Goal: Find specific page/section: Find specific page/section

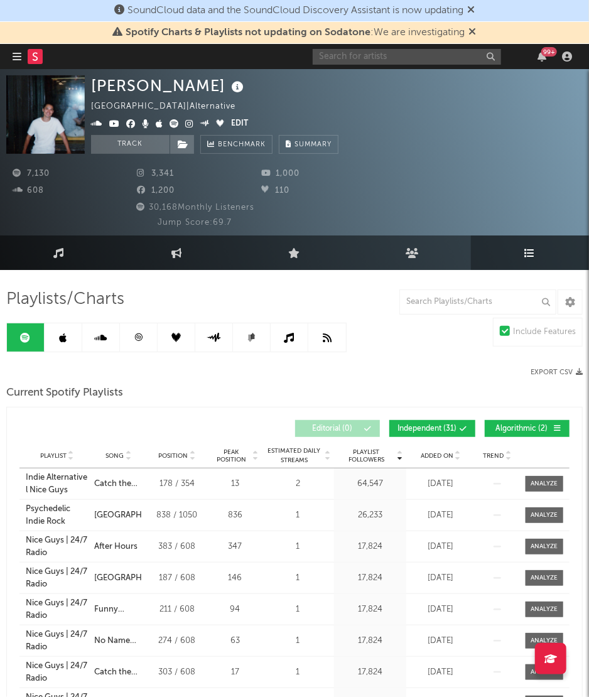
click at [354, 51] on input "text" at bounding box center [407, 57] width 188 height 16
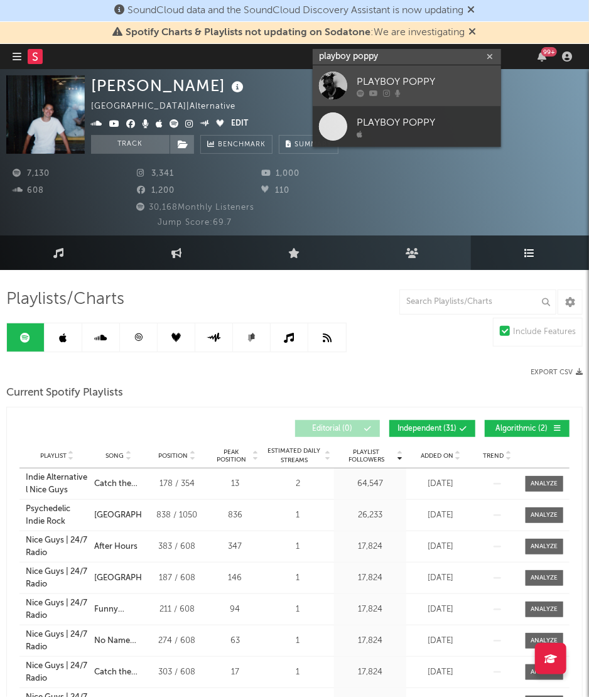
type input "playboy poppy"
click at [318, 80] on link "PLAYBOY POPPY" at bounding box center [407, 85] width 188 height 41
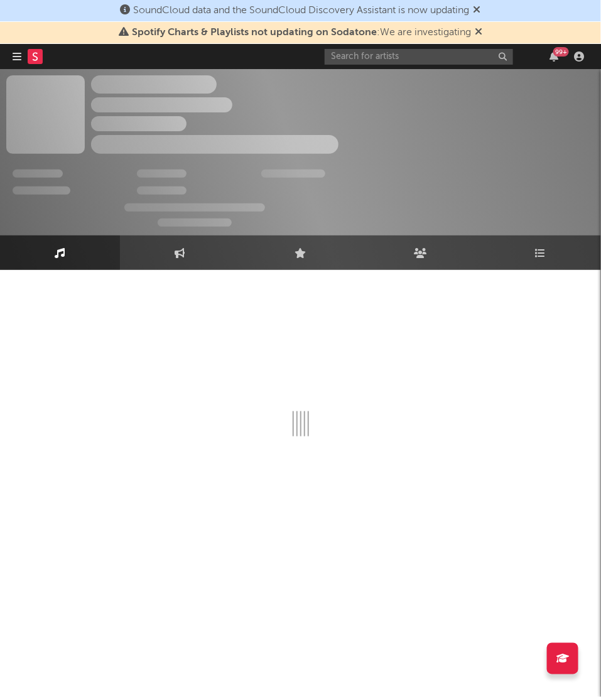
select select "6m"
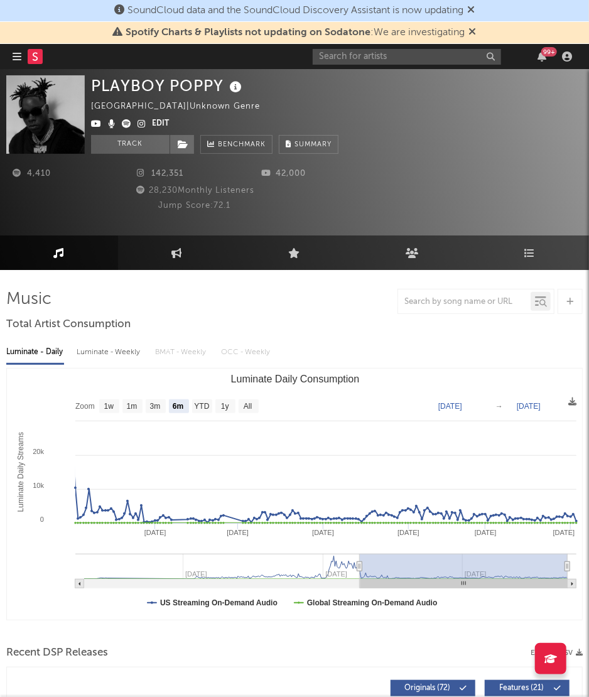
click at [141, 124] on icon at bounding box center [141, 123] width 8 height 9
